Goal: Task Accomplishment & Management: Manage account settings

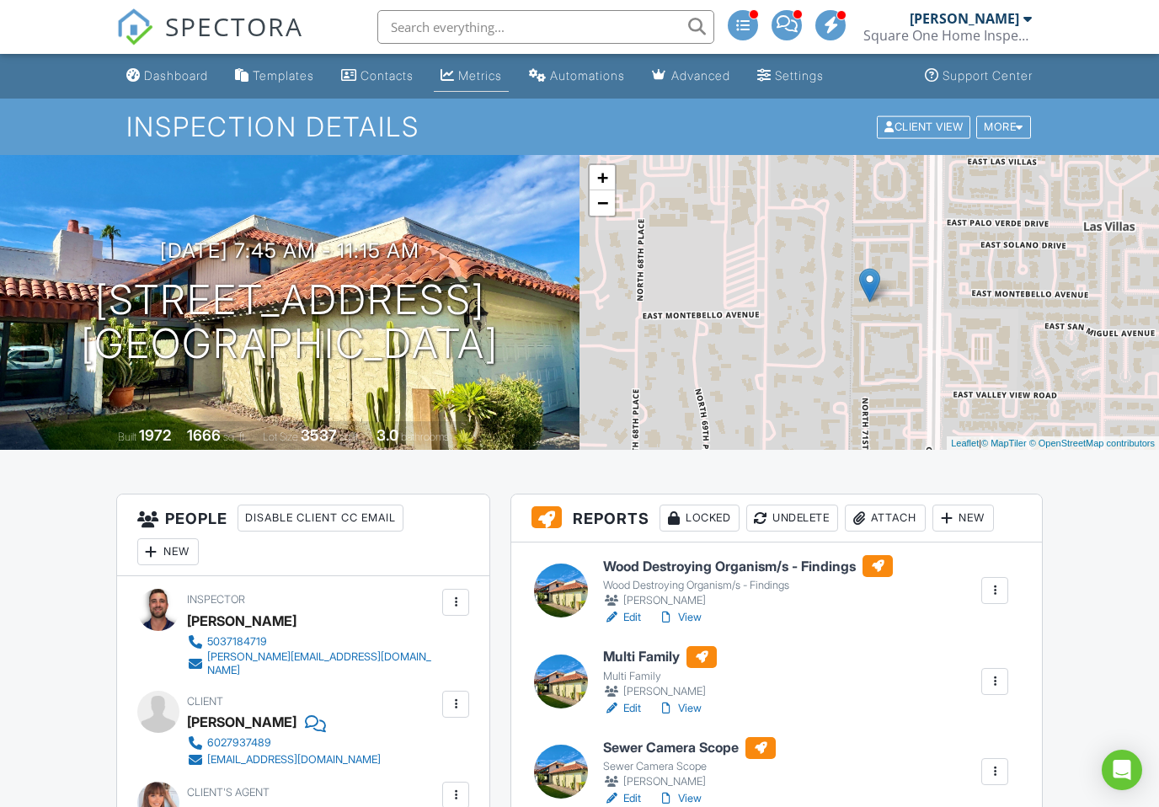
click at [496, 76] on div "Metrics" at bounding box center [480, 75] width 44 height 14
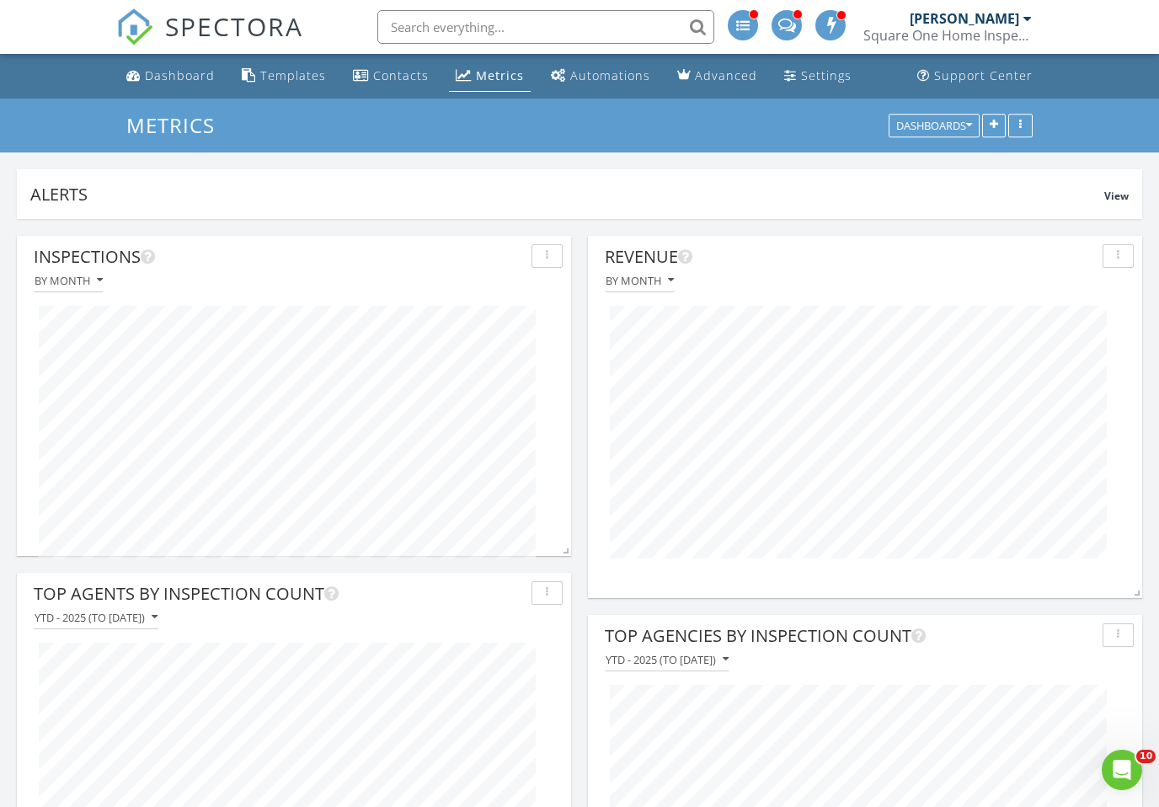
scroll to position [320, 554]
click at [192, 78] on div "Dashboard" at bounding box center [180, 75] width 70 height 16
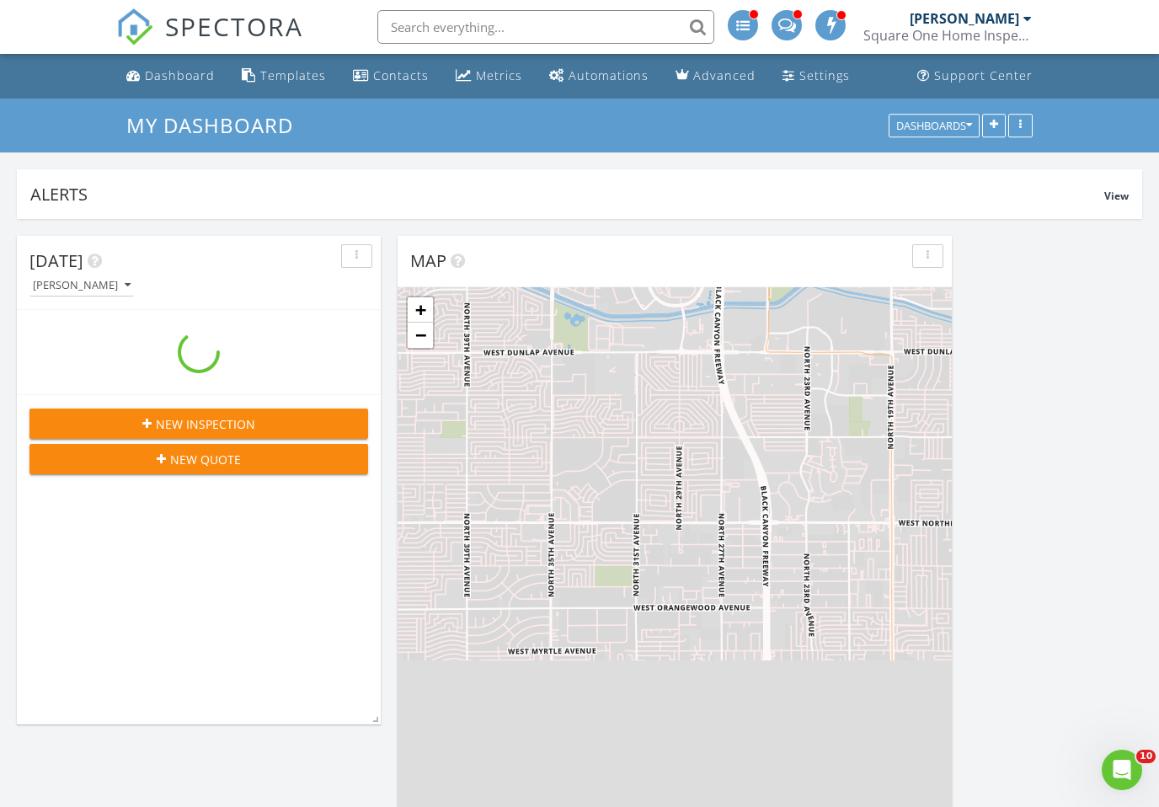
scroll to position [2460, 1160]
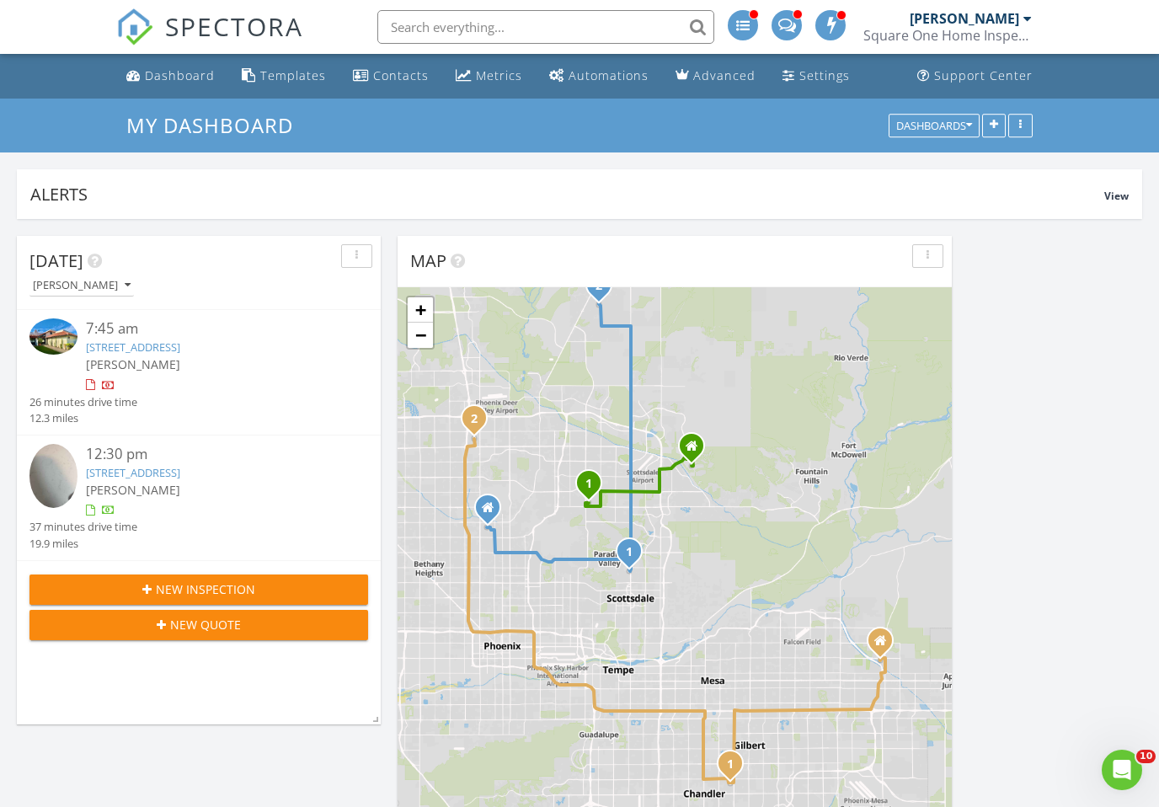
click at [211, 494] on div "[PERSON_NAME]" at bounding box center [213, 490] width 254 height 18
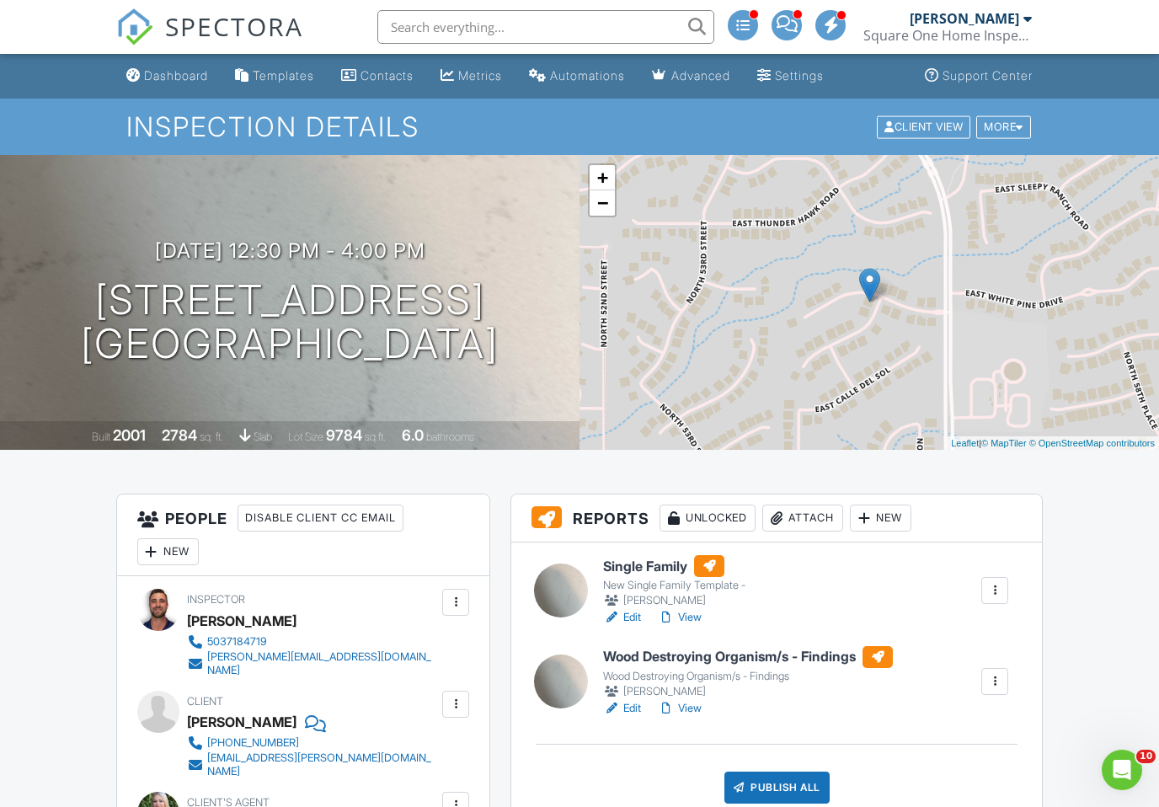
click at [205, 52] on link "SPECTORA" at bounding box center [209, 40] width 187 height 35
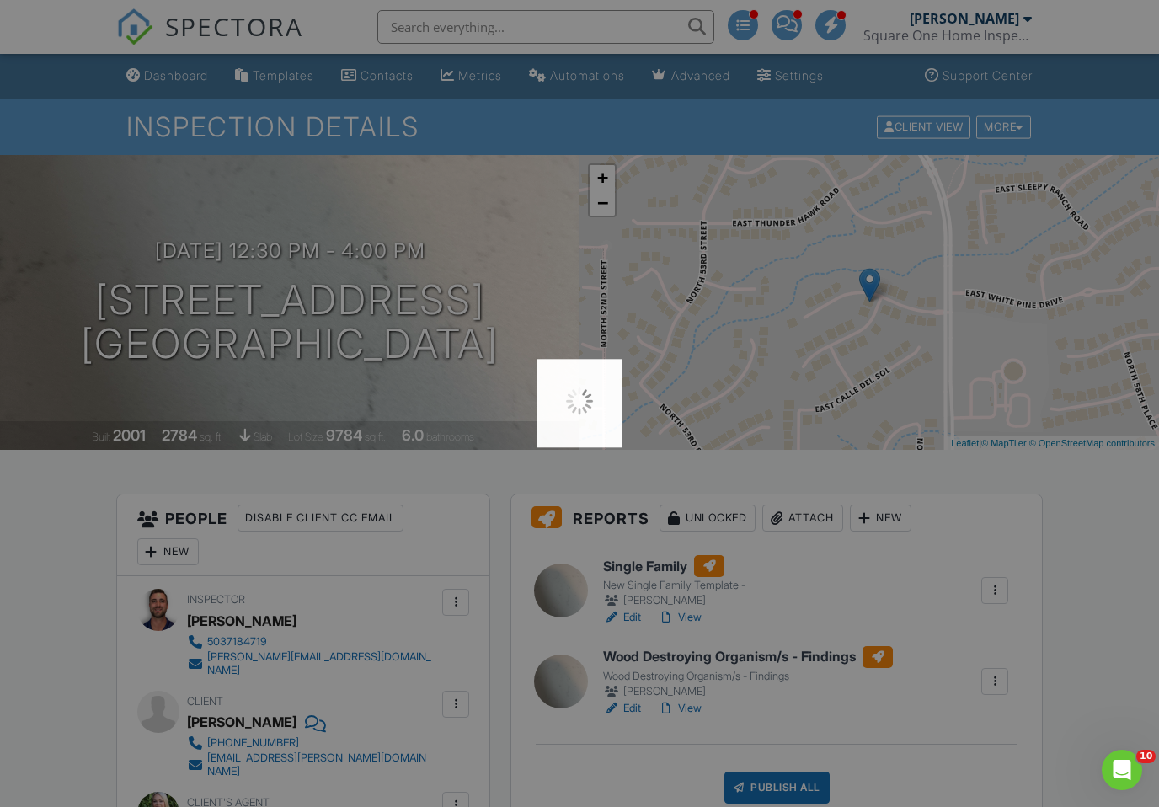
click at [182, 83] on div at bounding box center [579, 403] width 1159 height 807
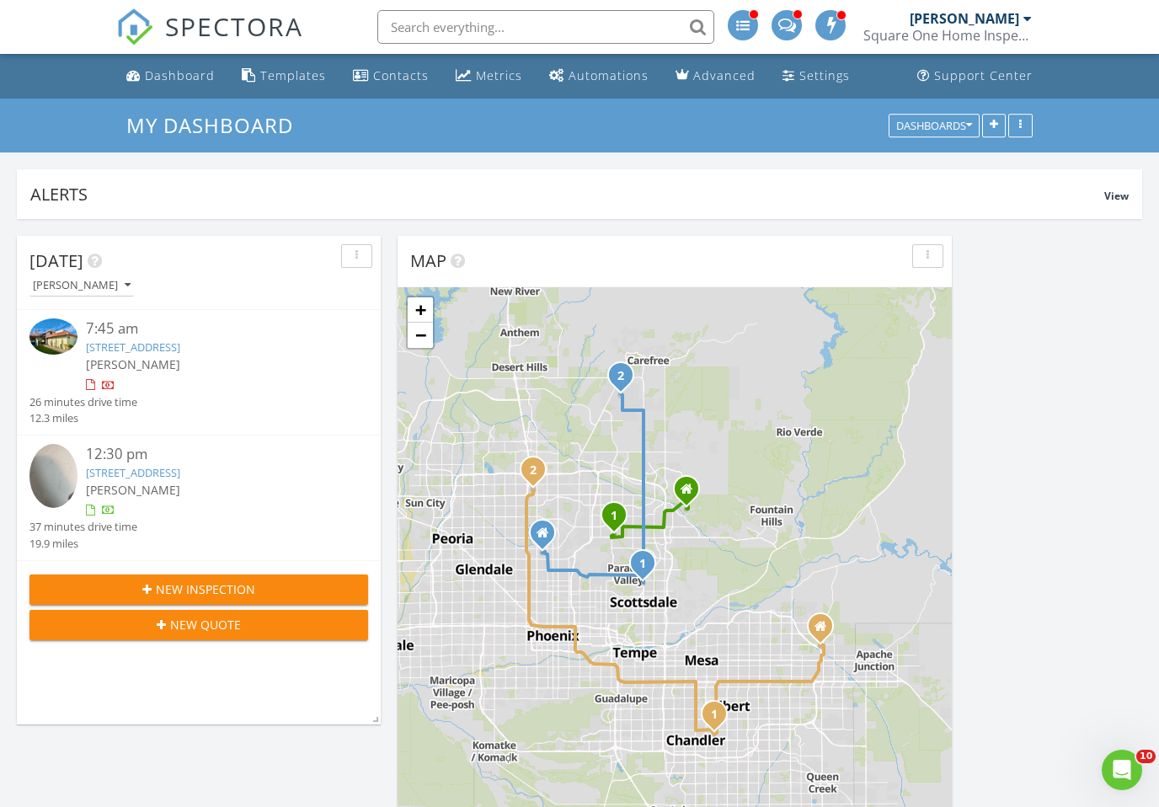
click at [277, 596] on div "New Inspection" at bounding box center [199, 589] width 312 height 18
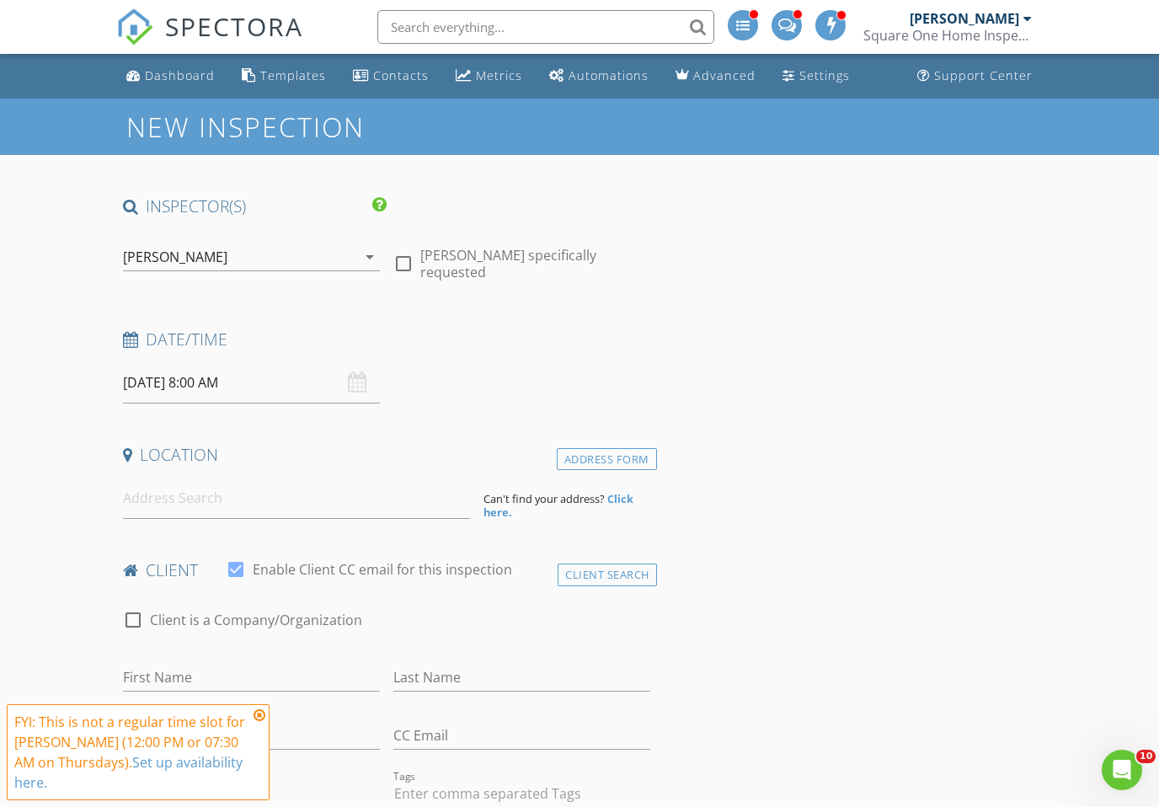
click at [184, 103] on div "New Inspection" at bounding box center [579, 127] width 1159 height 56
click at [172, 73] on div "Dashboard" at bounding box center [180, 75] width 70 height 16
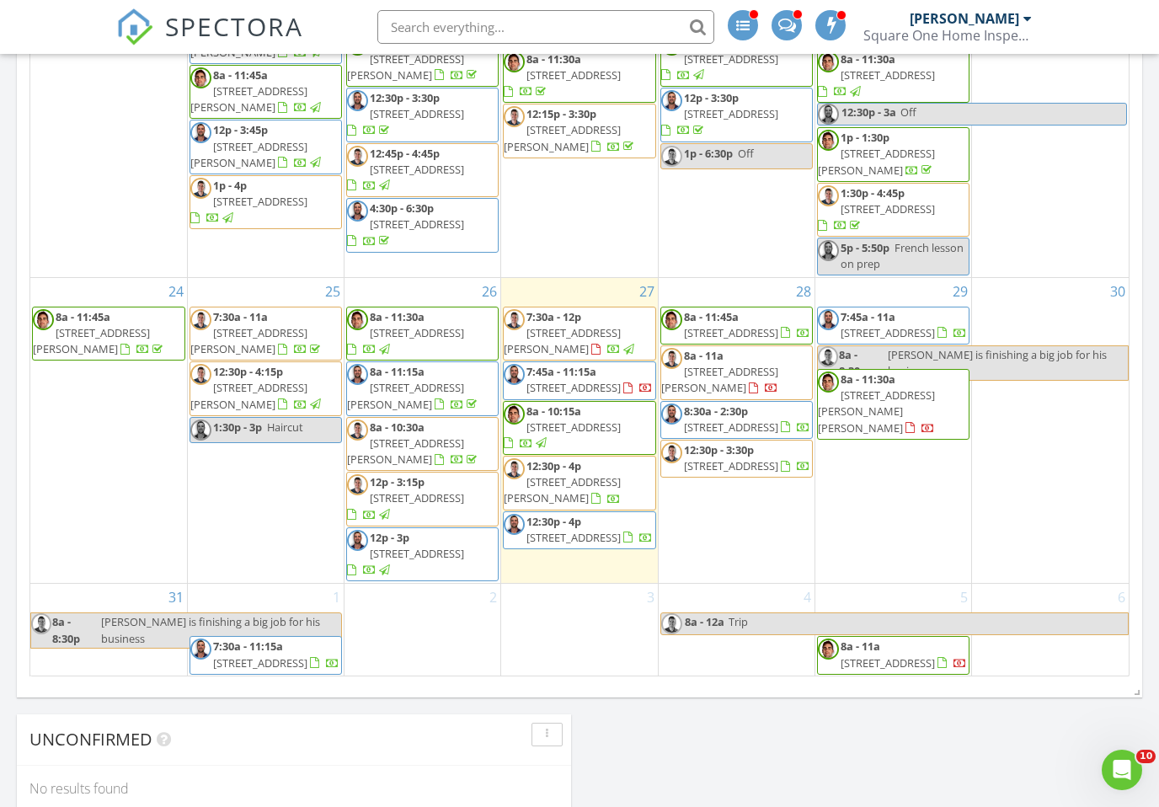
scroll to position [1584, 0]
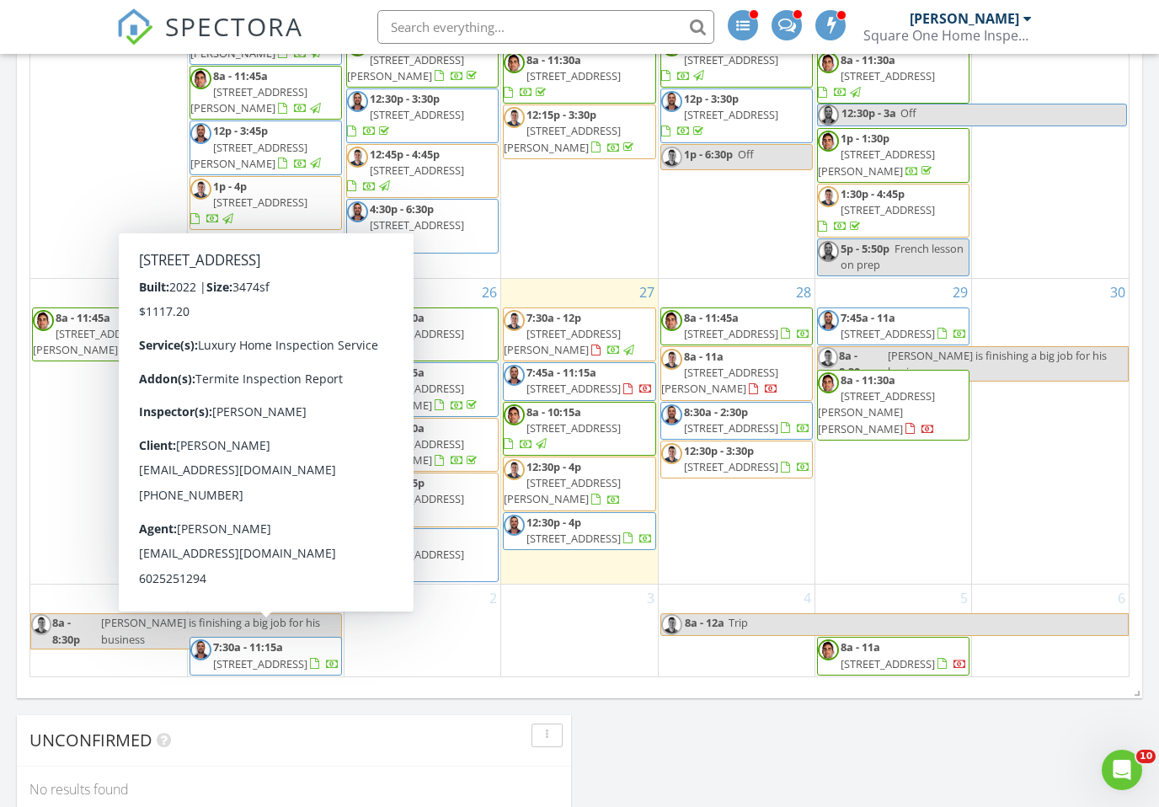
click at [407, 642] on div "2" at bounding box center [422, 631] width 156 height 92
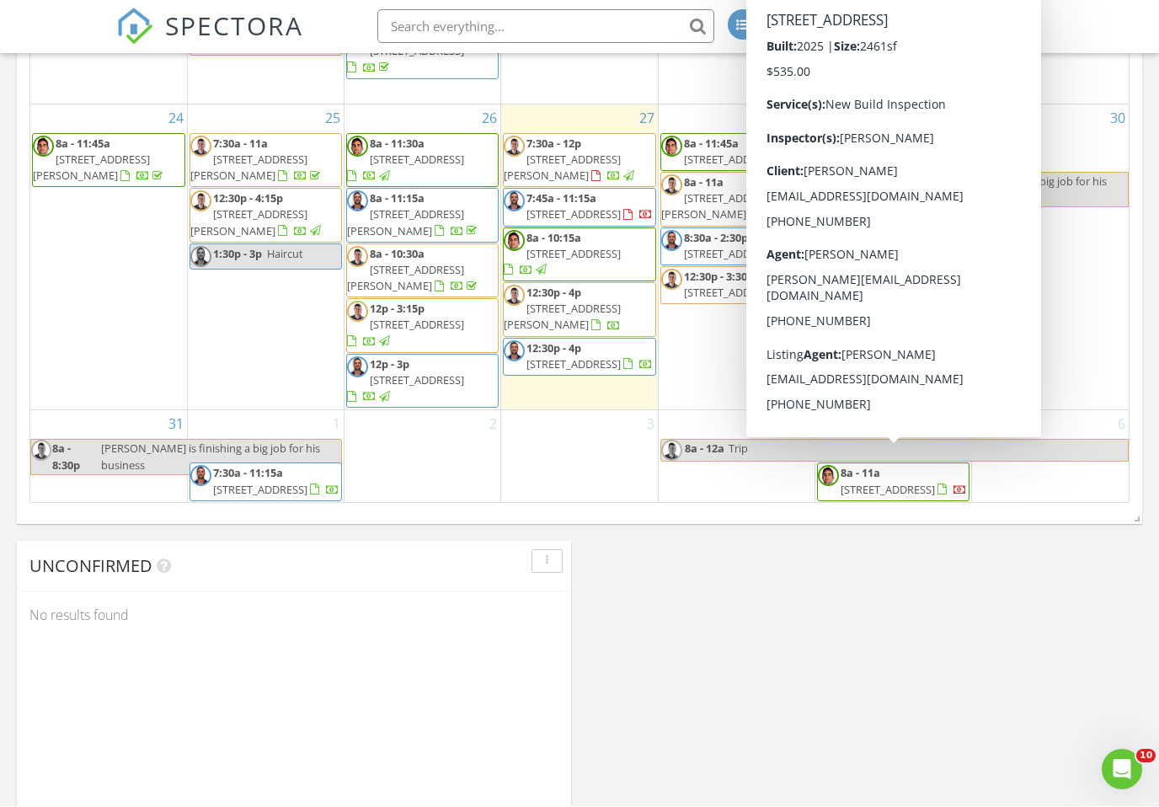
scroll to position [1759, 0]
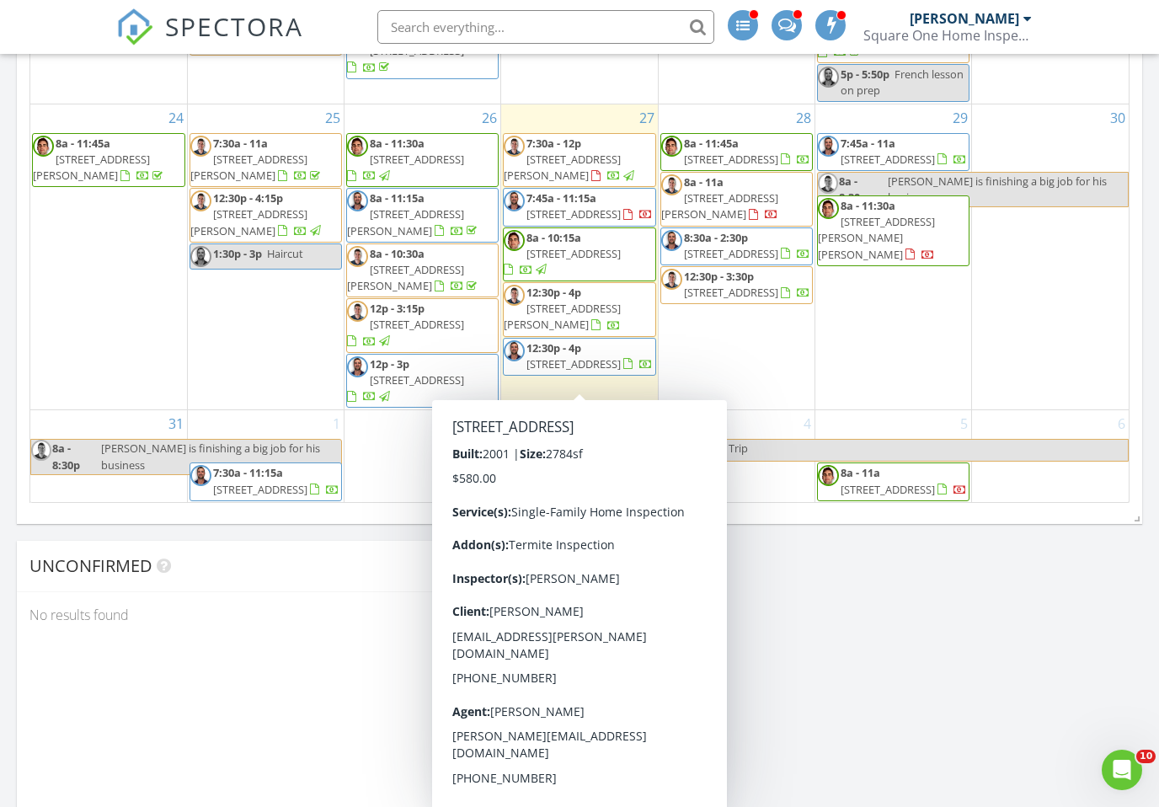
click at [615, 358] on span "5506 E Calle de Las Estrellas Rd, Cave Creek 85331" at bounding box center [573, 363] width 94 height 15
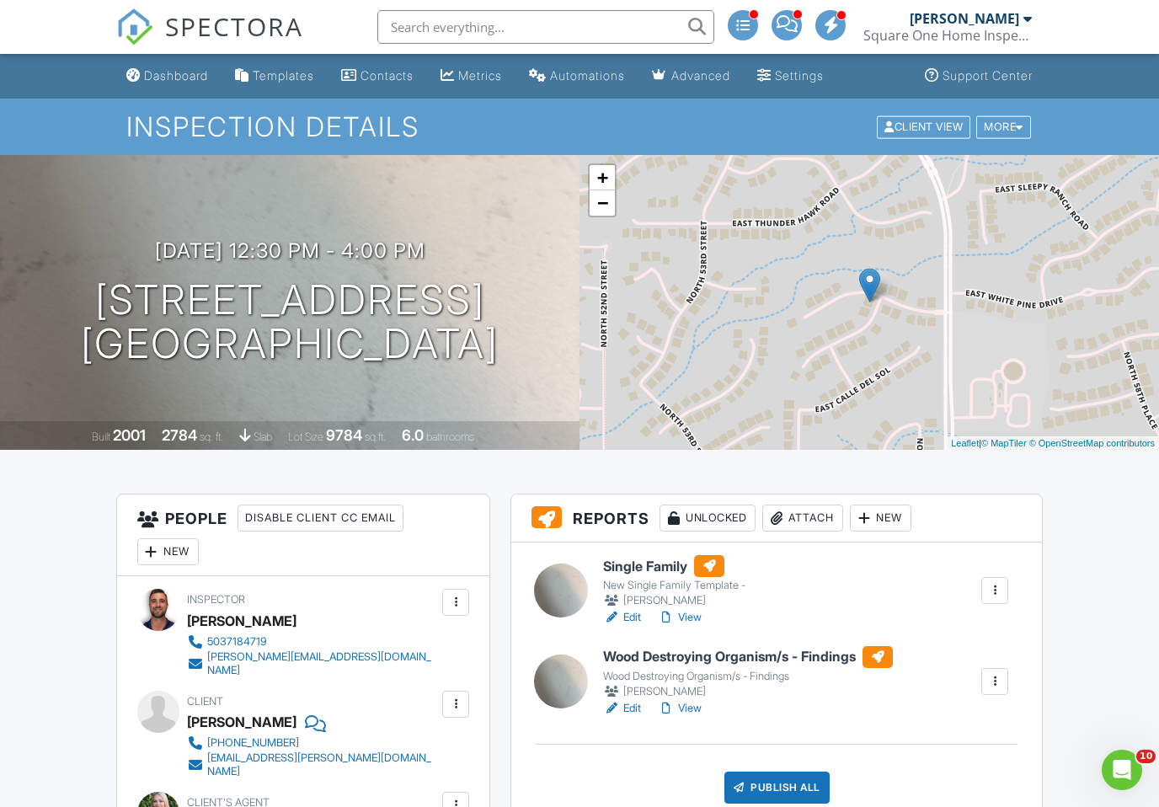
click at [696, 607] on div "[PERSON_NAME]" at bounding box center [674, 600] width 142 height 17
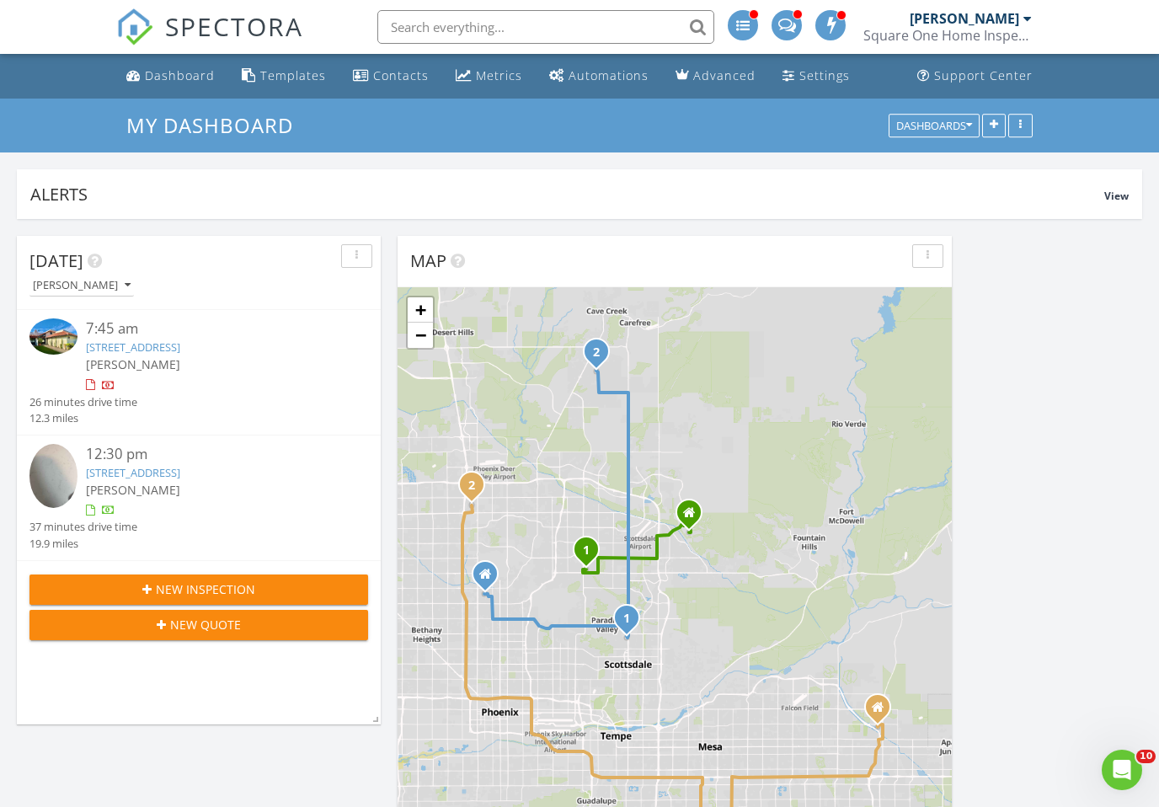
click at [180, 477] on link "[STREET_ADDRESS]" at bounding box center [133, 472] width 94 height 15
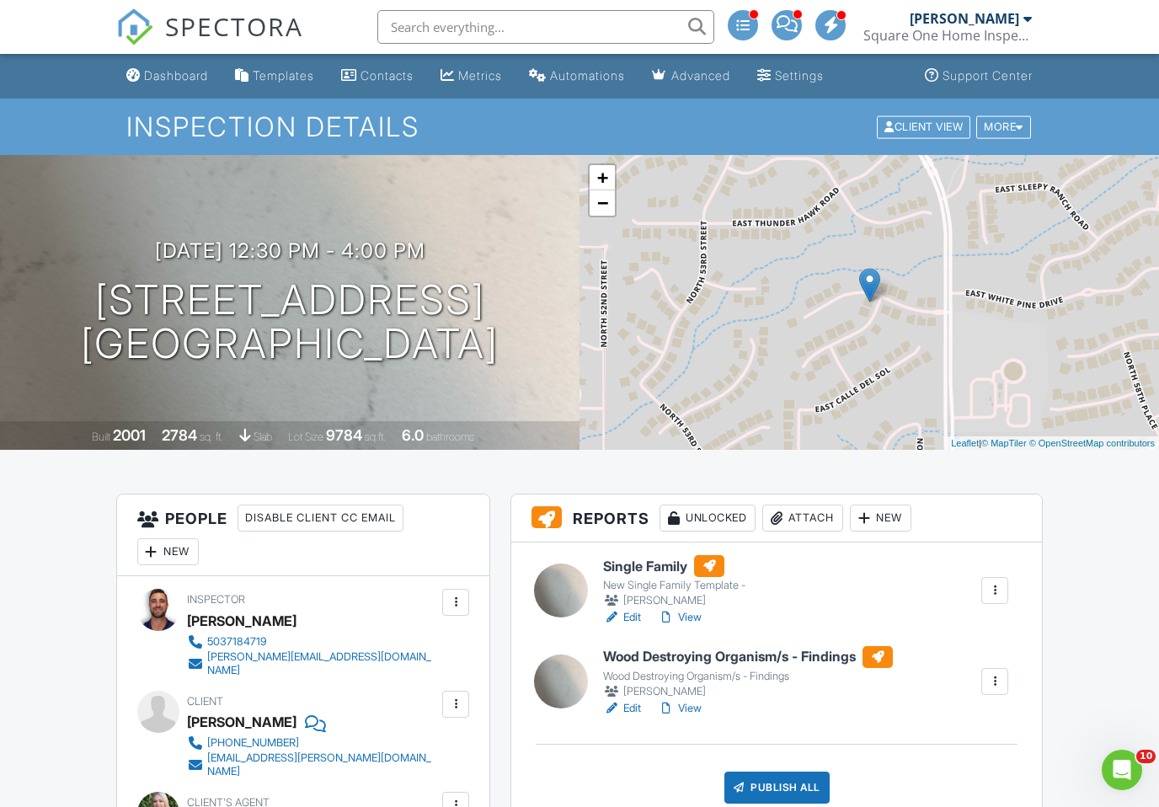
click at [702, 624] on link "View" at bounding box center [680, 617] width 44 height 17
